Goal: Task Accomplishment & Management: Manage account settings

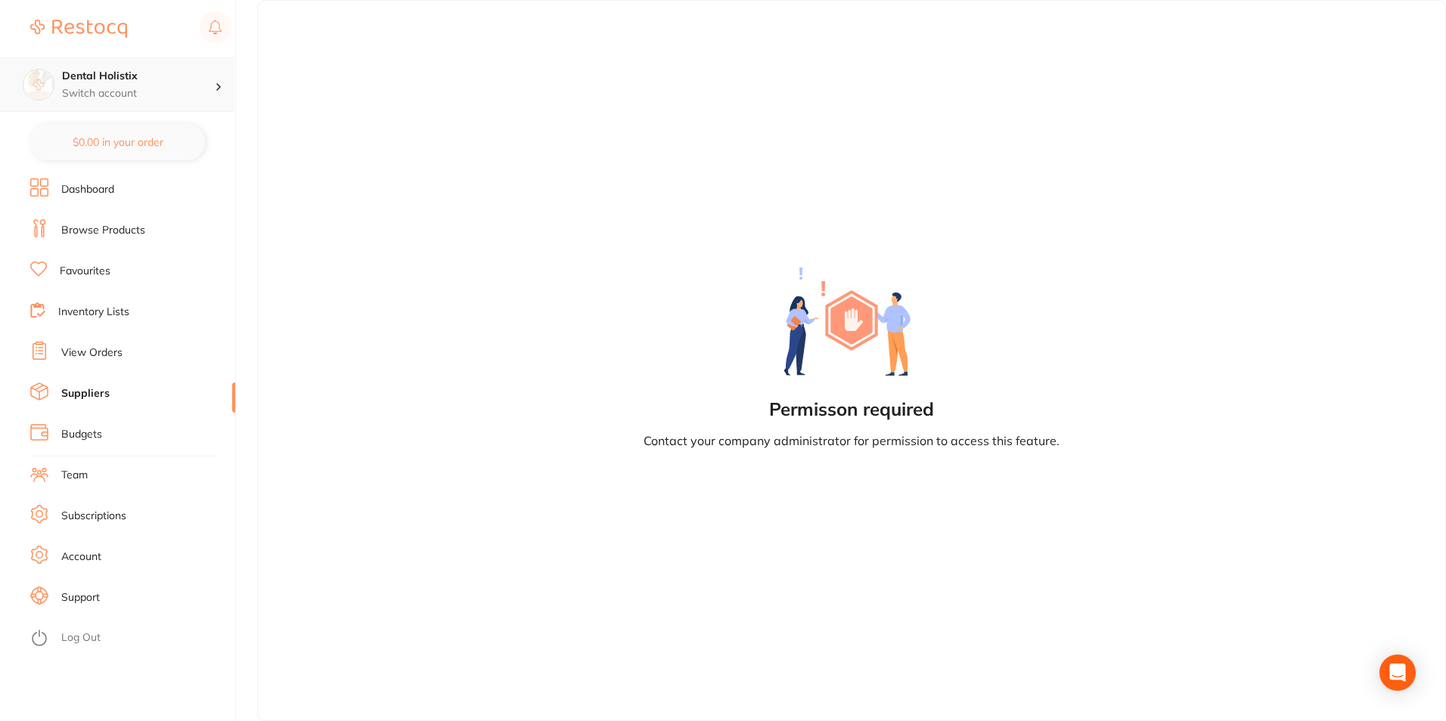
click at [107, 79] on h4 "Dental Holistix" at bounding box center [138, 76] width 153 height 15
click at [116, 123] on div "Dental Holistix" at bounding box center [117, 130] width 212 height 53
click at [111, 78] on h4 "Dental Holistix" at bounding box center [138, 76] width 153 height 15
click at [97, 182] on li "Dashboard" at bounding box center [132, 189] width 205 height 23
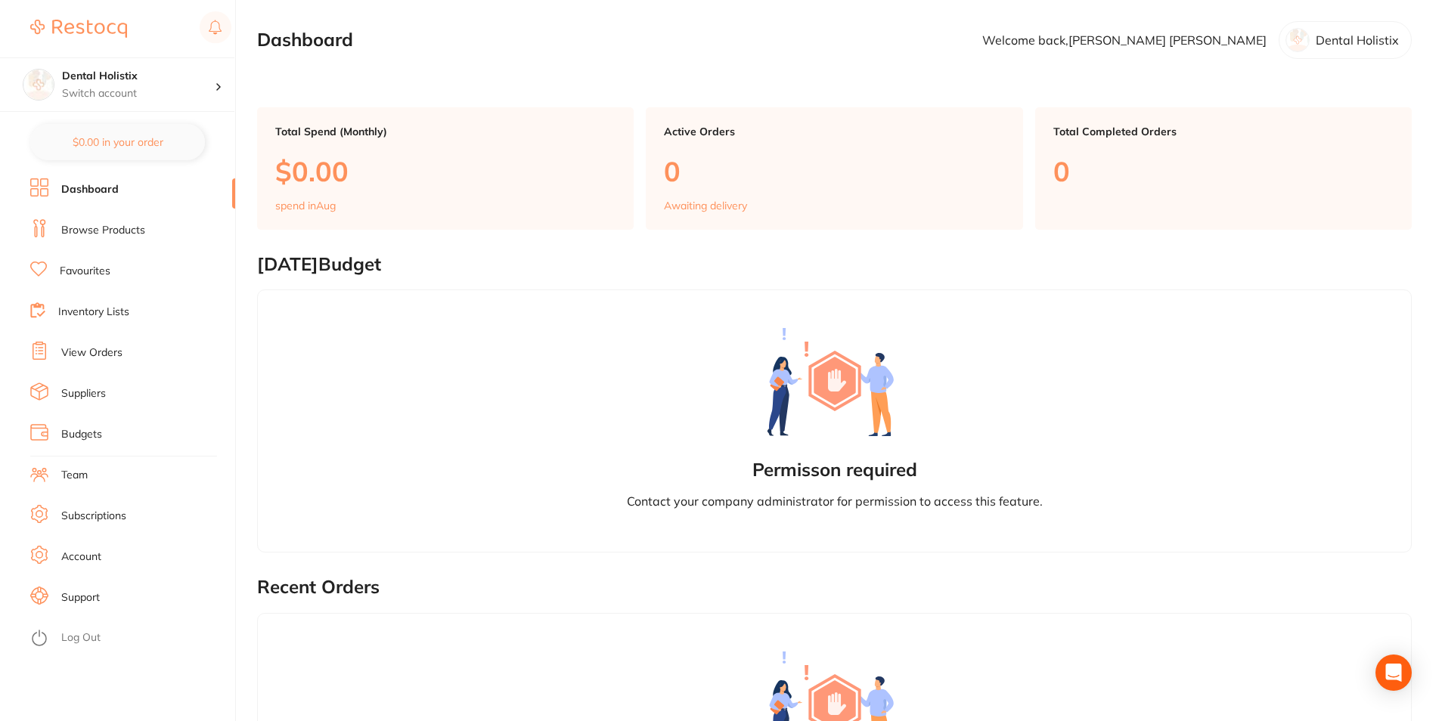
click at [118, 29] on img at bounding box center [78, 29] width 97 height 18
click at [110, 73] on h4 "Dental Holistix" at bounding box center [138, 76] width 153 height 15
click at [113, 228] on link "Browse Products" at bounding box center [103, 230] width 84 height 15
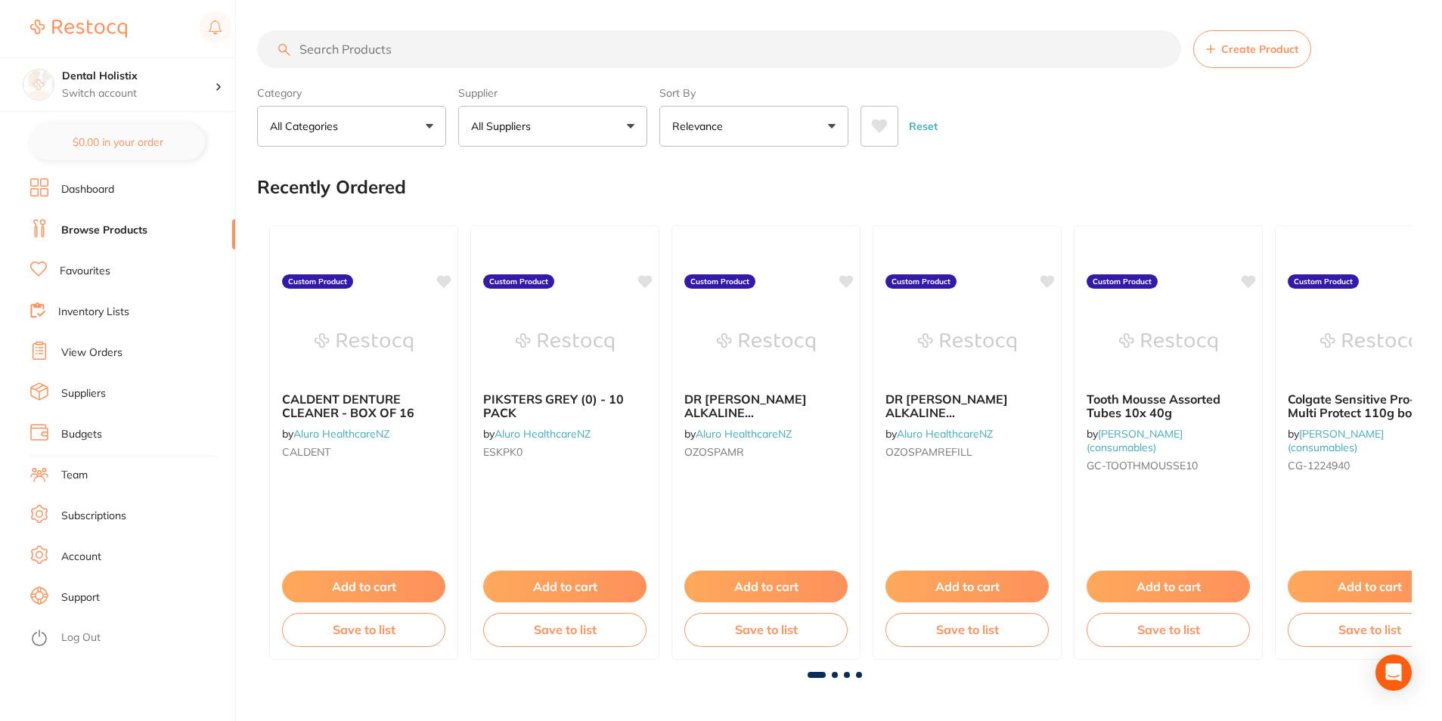
click at [98, 519] on link "Subscriptions" at bounding box center [93, 516] width 65 height 15
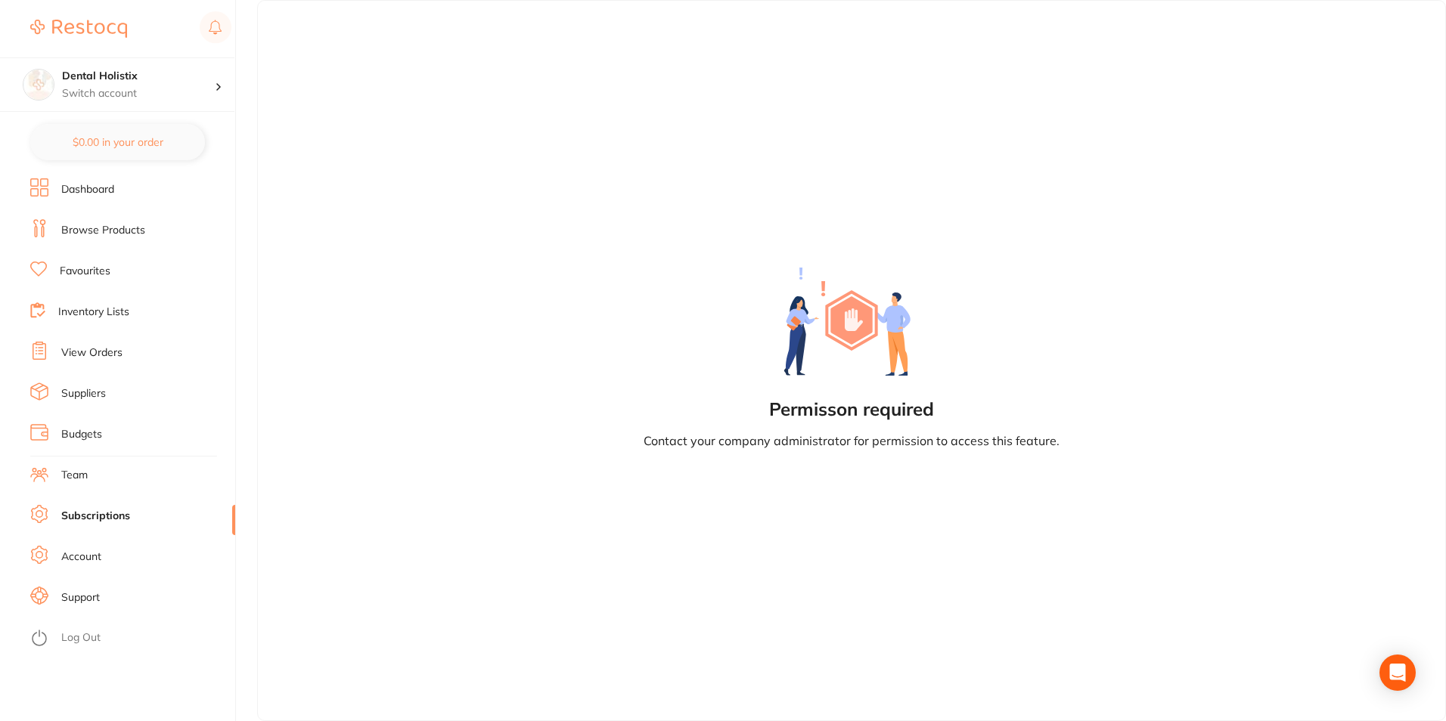
click at [86, 596] on link "Support" at bounding box center [80, 598] width 39 height 15
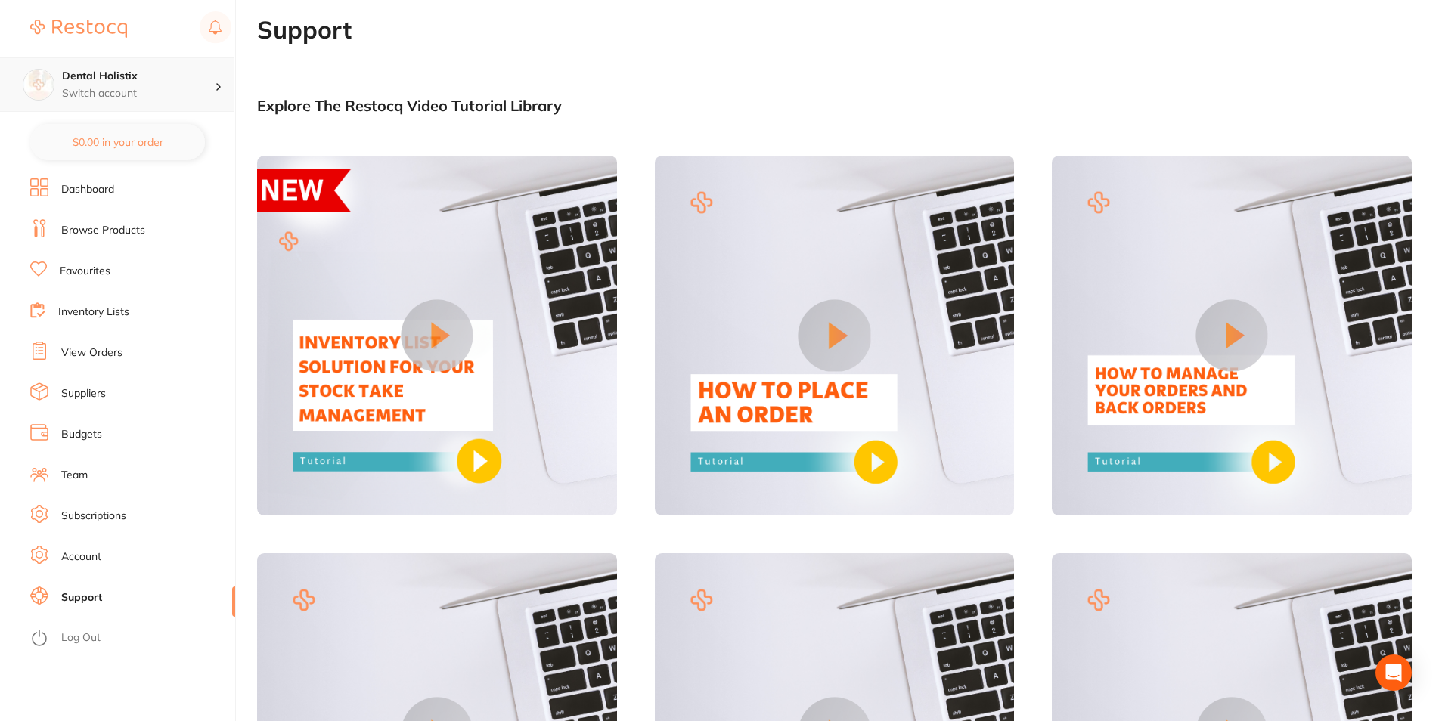
click at [218, 85] on icon at bounding box center [218, 87] width 3 height 6
click at [90, 132] on h4 "Dental Holistix" at bounding box center [134, 130] width 136 height 15
click at [82, 559] on link "Account" at bounding box center [81, 557] width 40 height 15
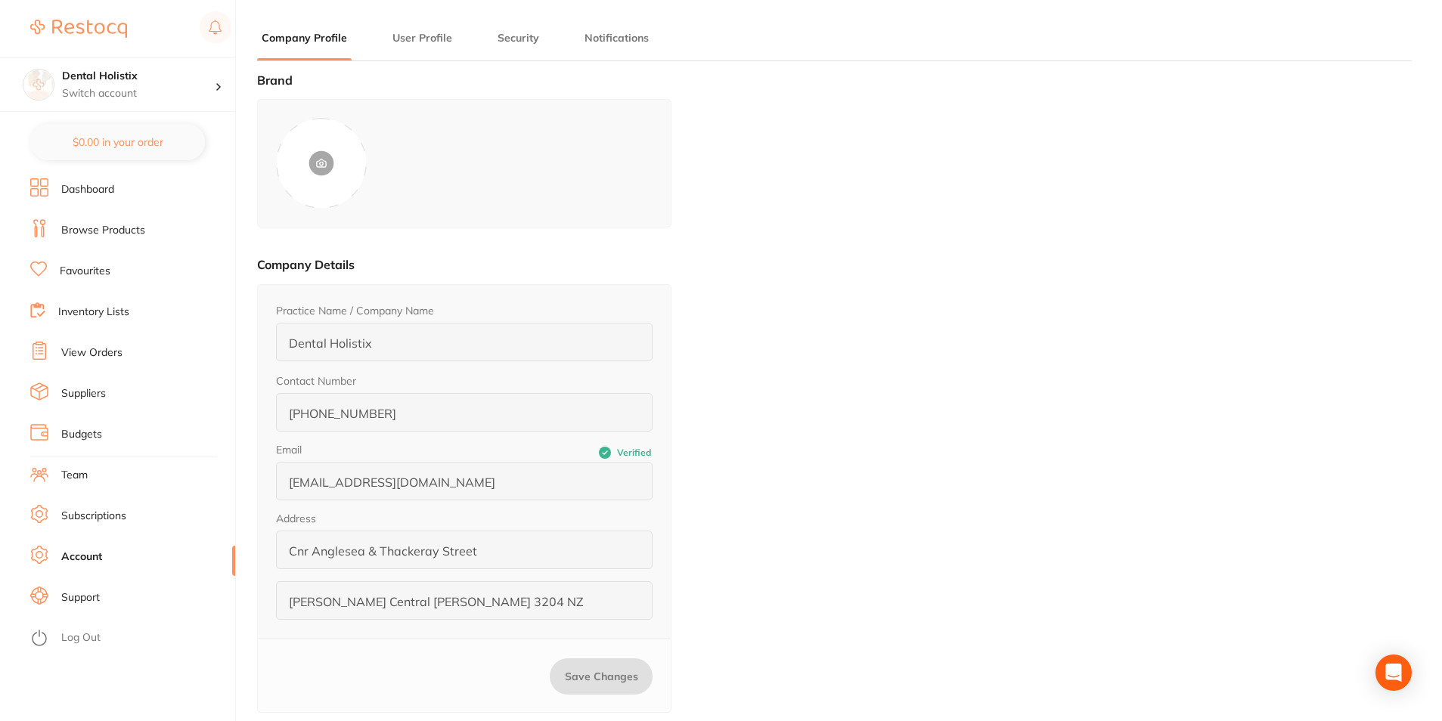
click at [82, 636] on link "Log Out" at bounding box center [80, 638] width 39 height 15
